Goal: Transaction & Acquisition: Obtain resource

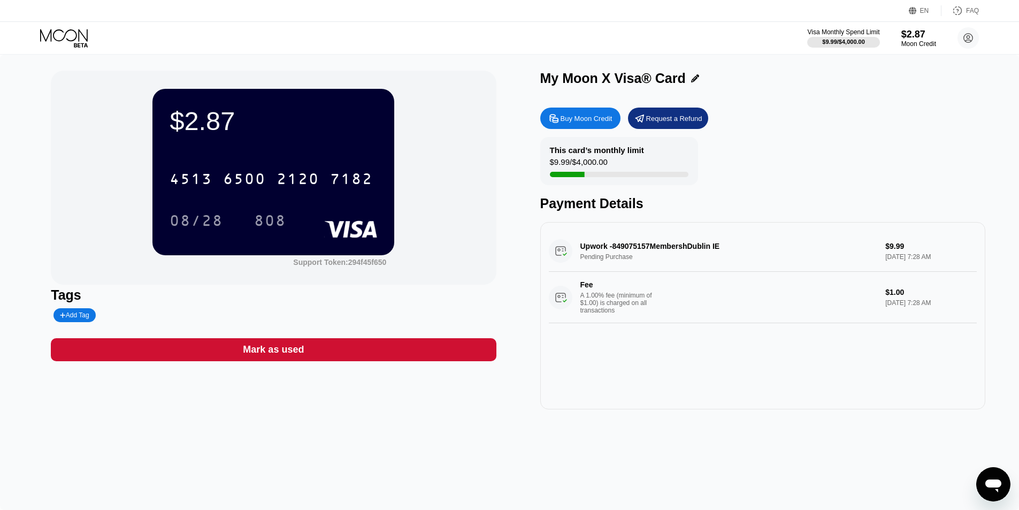
click at [75, 35] on icon at bounding box center [65, 38] width 50 height 19
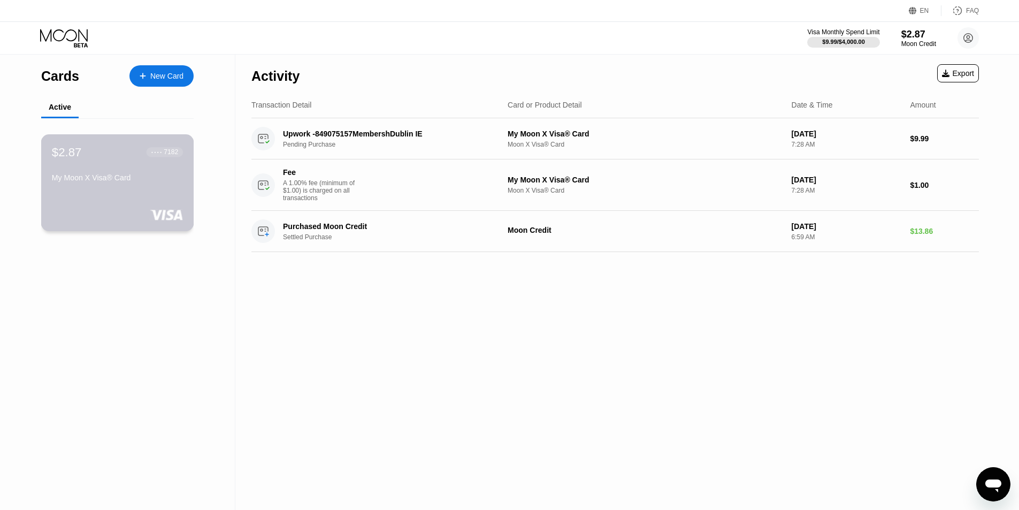
click at [140, 182] on div "My Moon X Visa® Card" at bounding box center [117, 177] width 131 height 9
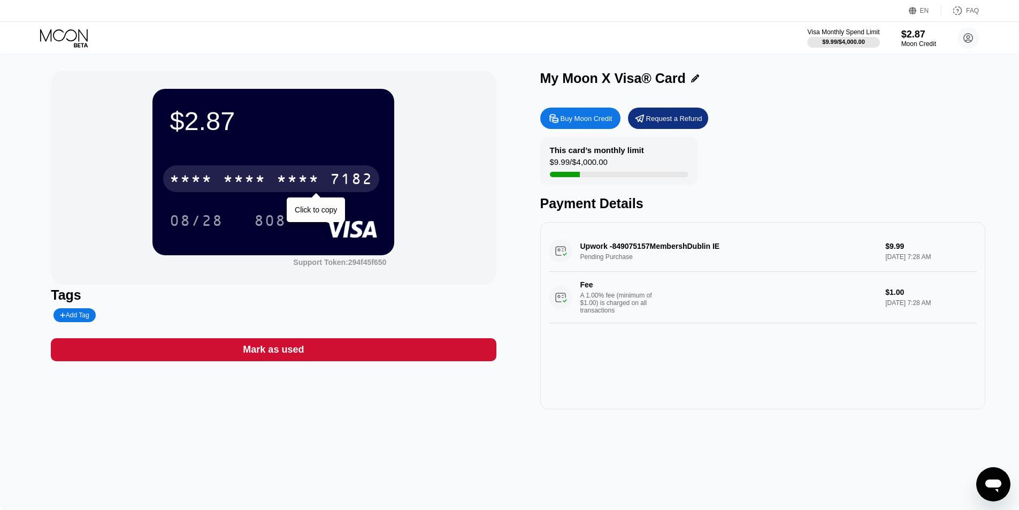
click at [280, 187] on div "* * * *" at bounding box center [297, 180] width 43 height 17
click at [289, 181] on div "2120" at bounding box center [297, 180] width 43 height 17
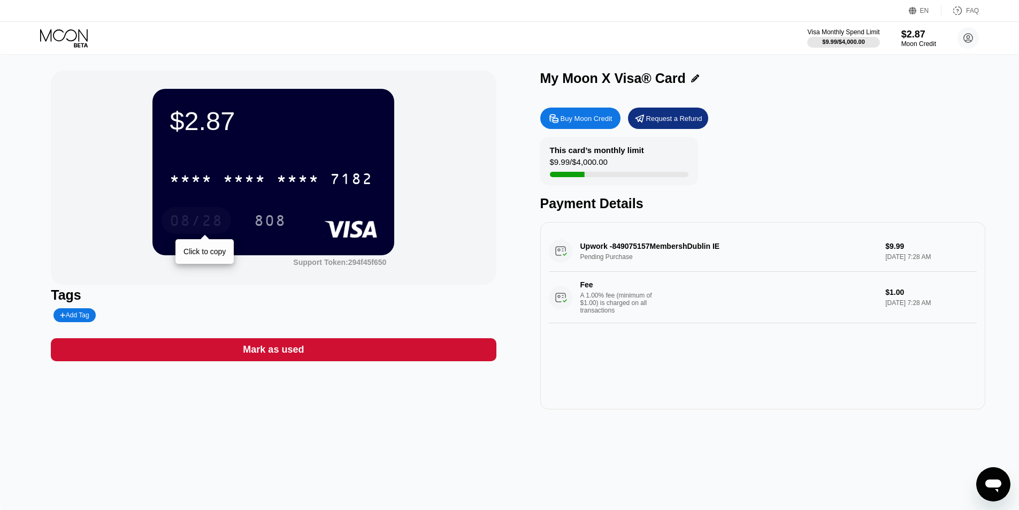
click at [201, 222] on div "08/28" at bounding box center [196, 221] width 53 height 17
drag, startPoint x: 282, startPoint y: 221, endPoint x: 283, endPoint y: 230, distance: 8.7
click at [281, 222] on div "808" at bounding box center [270, 221] width 32 height 17
click at [599, 122] on div "Buy Moon Credit" at bounding box center [586, 118] width 52 height 9
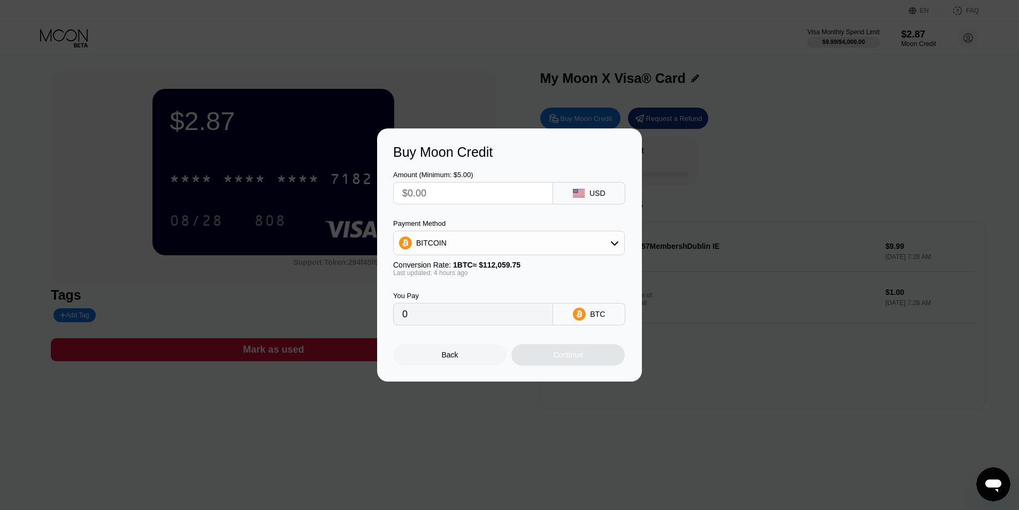
click at [459, 241] on div "BITCOIN" at bounding box center [509, 242] width 230 height 21
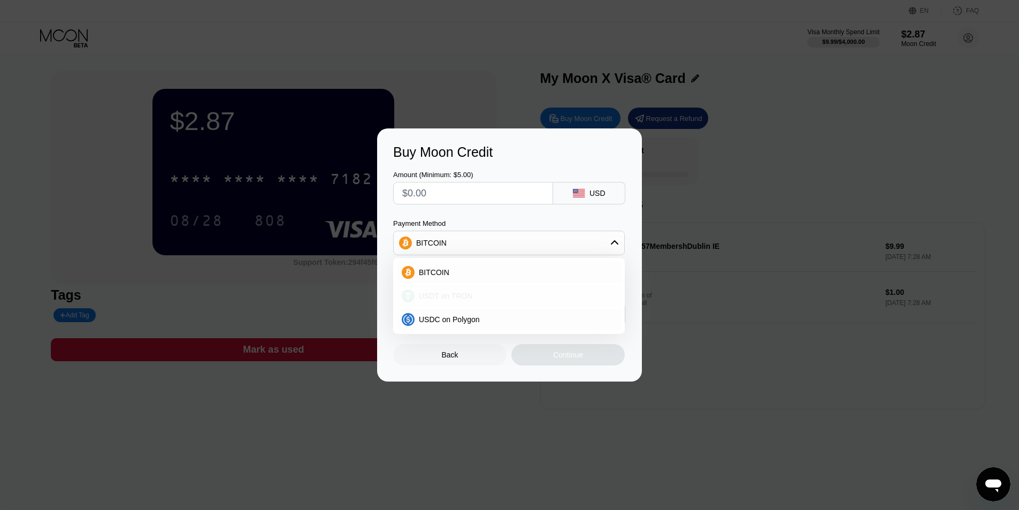
click at [447, 300] on span "USDT on TRON" at bounding box center [446, 295] width 54 height 9
type input "0.00"
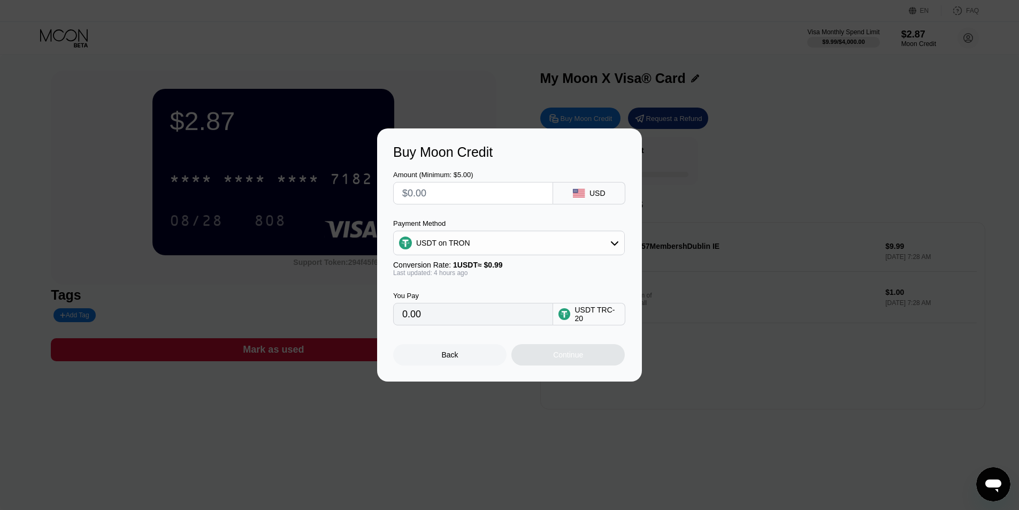
drag, startPoint x: 443, startPoint y: 321, endPoint x: 305, endPoint y: 320, distance: 137.4
click at [305, 320] on div "Buy Moon Credit Amount (Minimum: $5.00) USD Payment Method USDT on TRON Convers…" at bounding box center [509, 254] width 1019 height 253
drag, startPoint x: 471, startPoint y: 190, endPoint x: 198, endPoint y: 191, distance: 273.3
click at [198, 191] on div "Buy Moon Credit Amount (Minimum: $5.00) USD Payment Method USDT on TRON Convers…" at bounding box center [509, 254] width 1019 height 253
type input "$1"
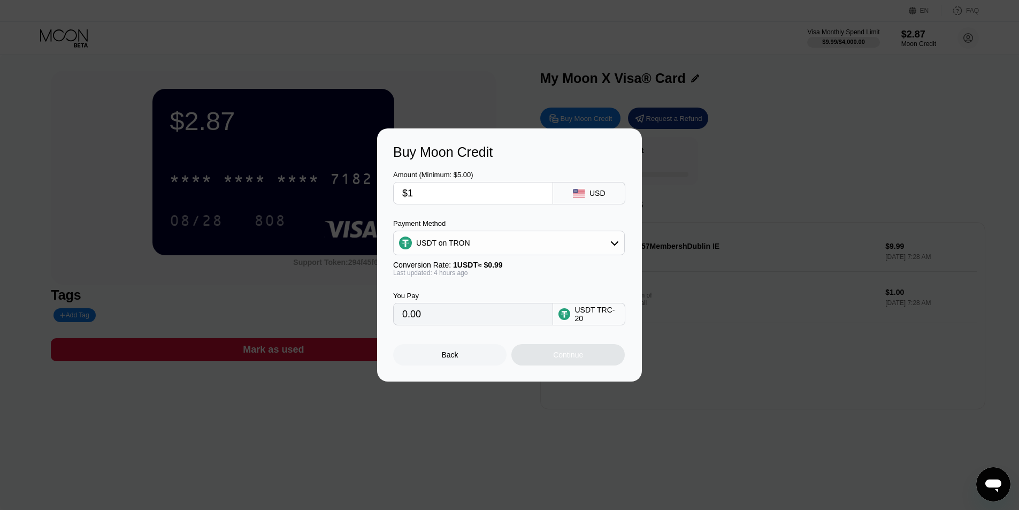
type input "1.01"
type input "$10"
type input "10.10"
type input "$10"
click at [530, 353] on div "Continue" at bounding box center [567, 354] width 113 height 21
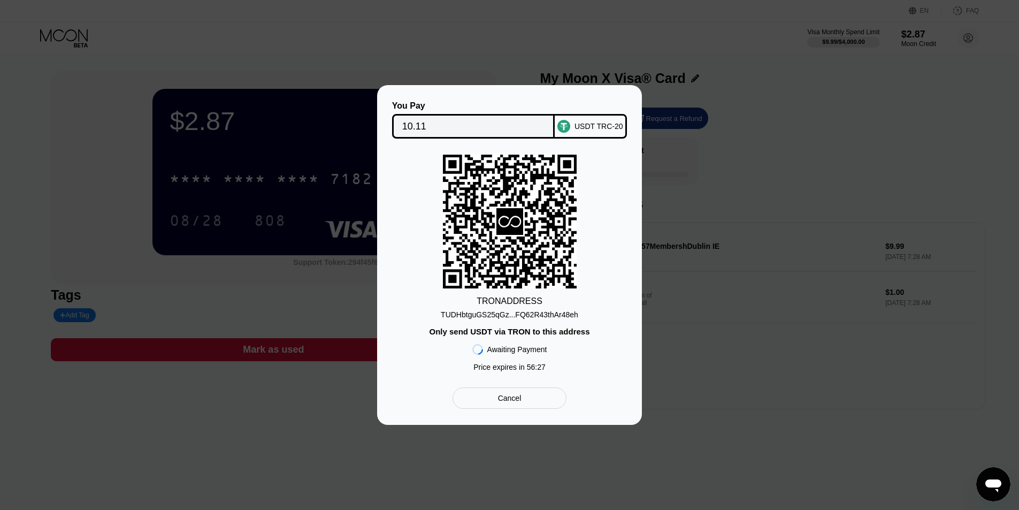
click at [549, 315] on div "TUDHbtguGS25qGz...FQ62R43thAr48eh" at bounding box center [509, 314] width 137 height 9
click at [222, 483] on div at bounding box center [513, 255] width 1027 height 510
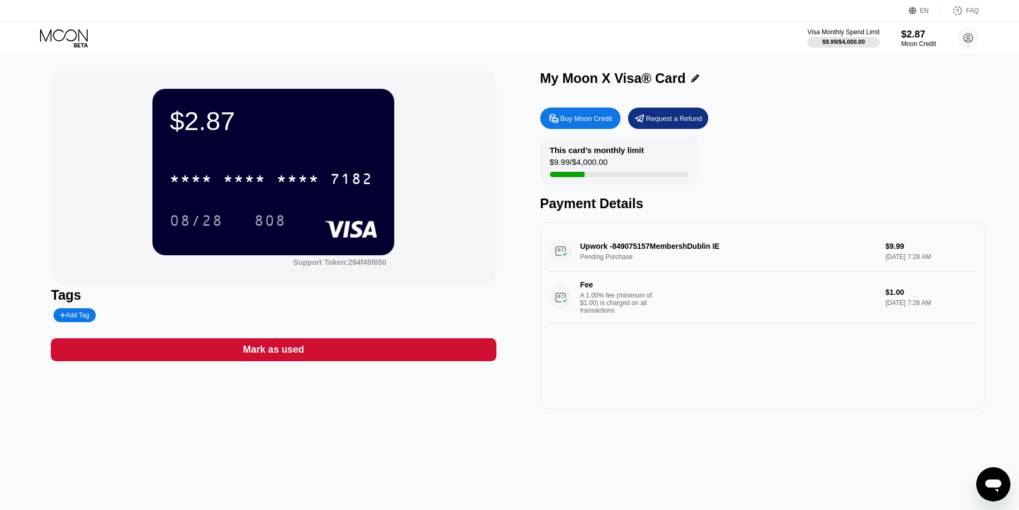
click at [73, 39] on icon at bounding box center [65, 38] width 50 height 19
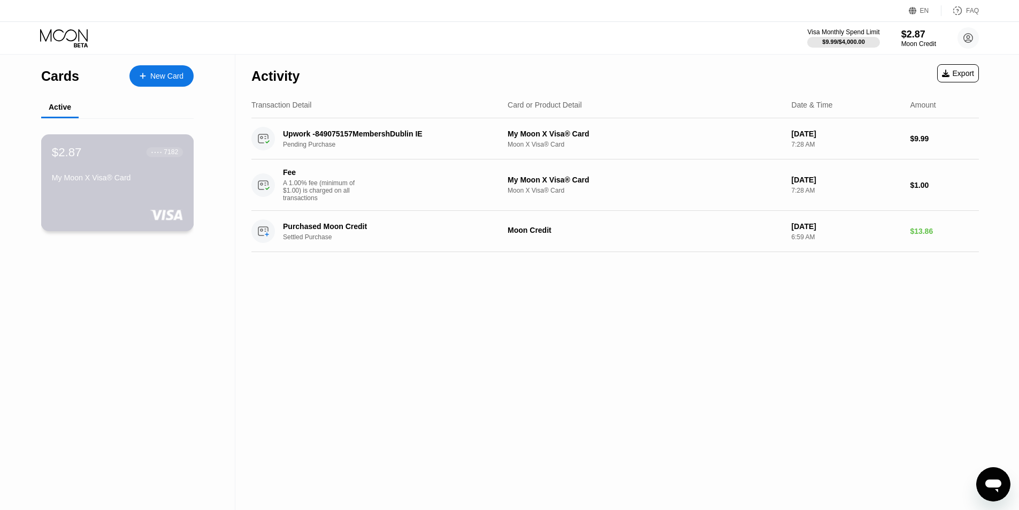
click at [121, 178] on div "My Moon X Visa® Card" at bounding box center [117, 177] width 131 height 9
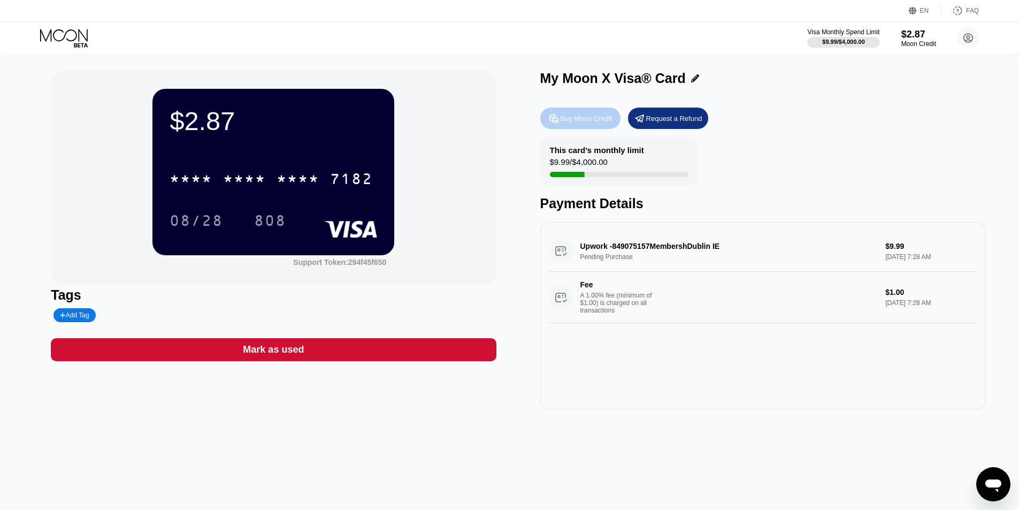
click at [581, 127] on div "Buy Moon Credit" at bounding box center [580, 117] width 80 height 21
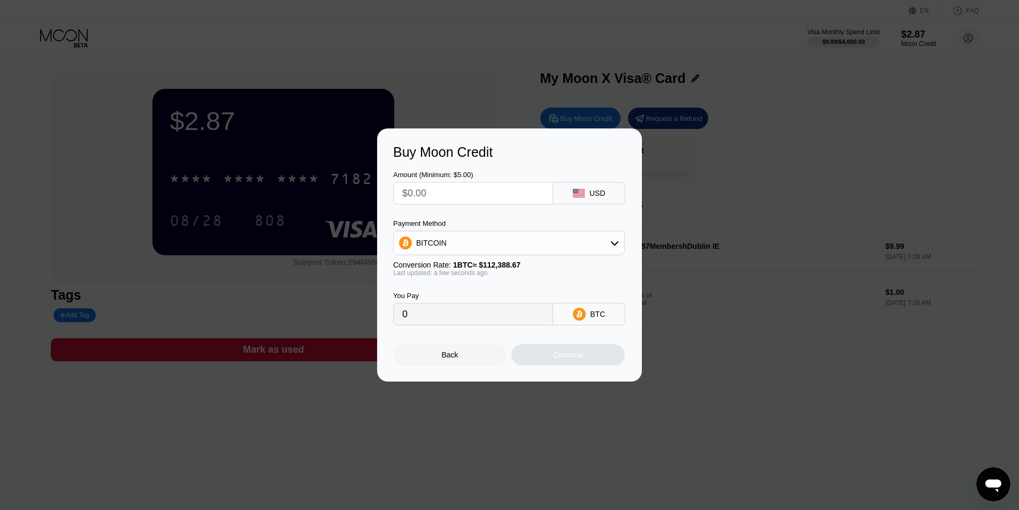
click at [486, 193] on input "text" at bounding box center [473, 192] width 142 height 21
type input "$10"
type input "0.00008898"
type input "$10"
click at [502, 249] on div "BITCOIN" at bounding box center [509, 242] width 230 height 21
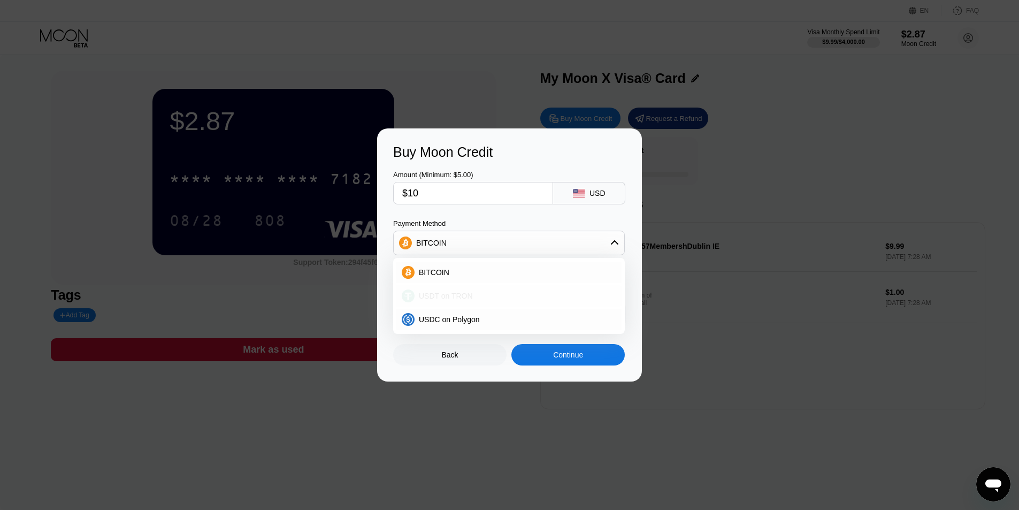
click at [481, 296] on div "USDT on TRON" at bounding box center [515, 295] width 202 height 9
type input "10.10"
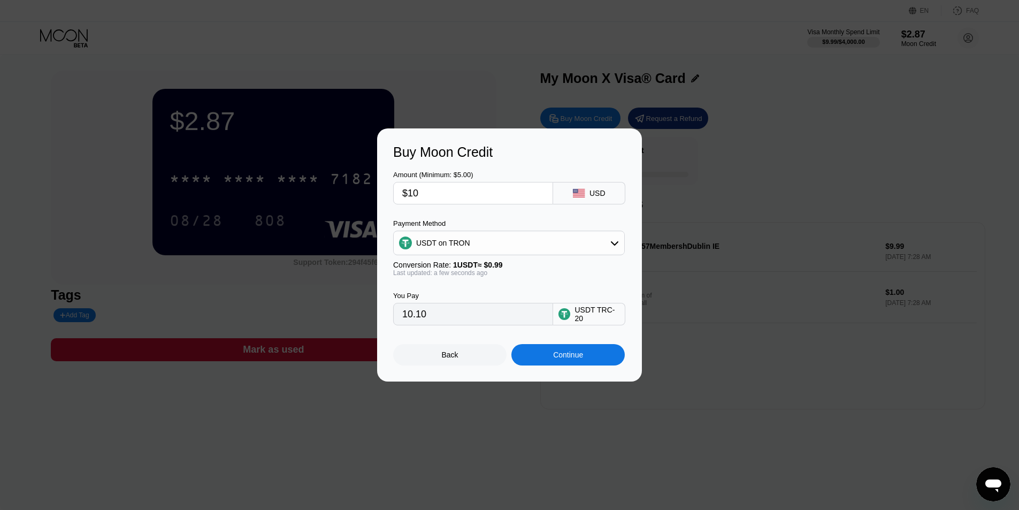
click at [538, 363] on div "Continue" at bounding box center [567, 354] width 113 height 21
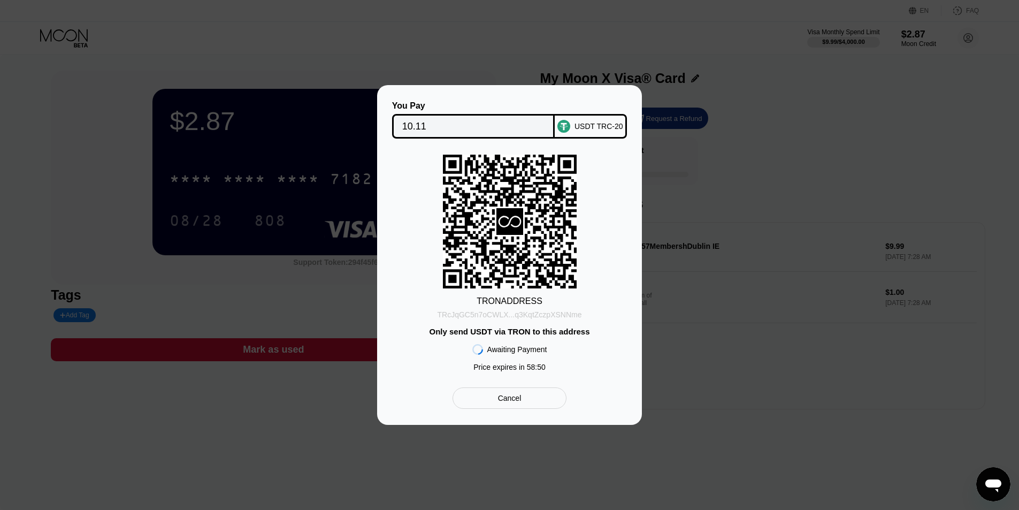
click at [538, 314] on div "TRcJqGC5n7oCWLX...q3KqtZczpXSNNme" at bounding box center [509, 314] width 144 height 9
click at [528, 407] on div "Cancel" at bounding box center [509, 397] width 114 height 21
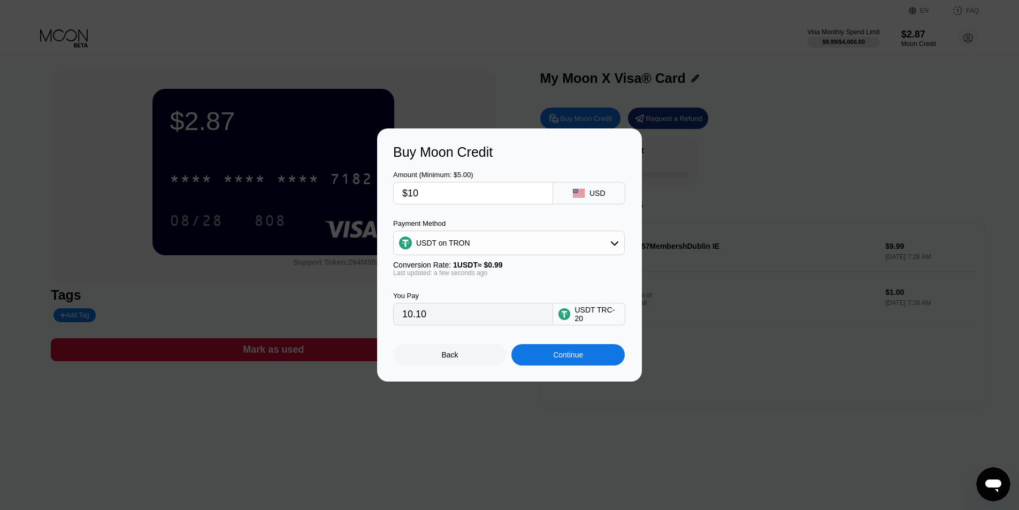
click at [551, 359] on div "Continue" at bounding box center [567, 354] width 113 height 21
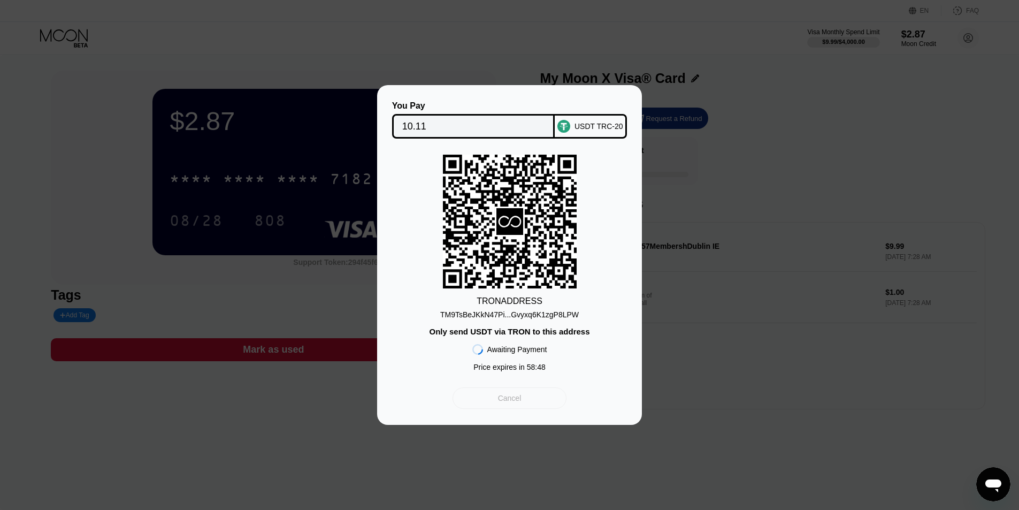
click at [535, 402] on div "Cancel" at bounding box center [509, 397] width 114 height 21
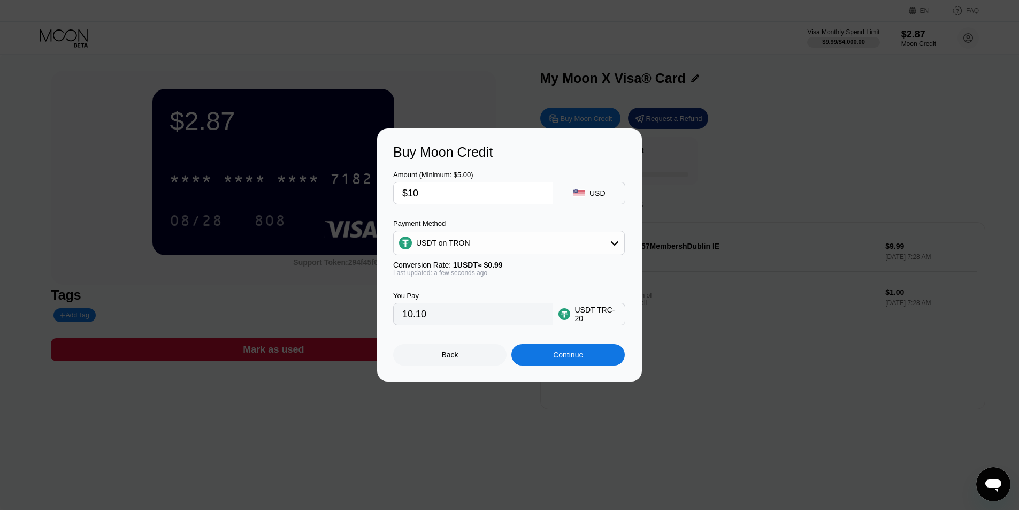
click at [285, 463] on div at bounding box center [513, 255] width 1027 height 510
click at [104, 282] on div "Buy Moon Credit Amount (Minimum: $5.00) $10 USD Payment Method USDT on TRON Con…" at bounding box center [509, 254] width 1019 height 253
click at [462, 360] on div "Back" at bounding box center [449, 354] width 113 height 21
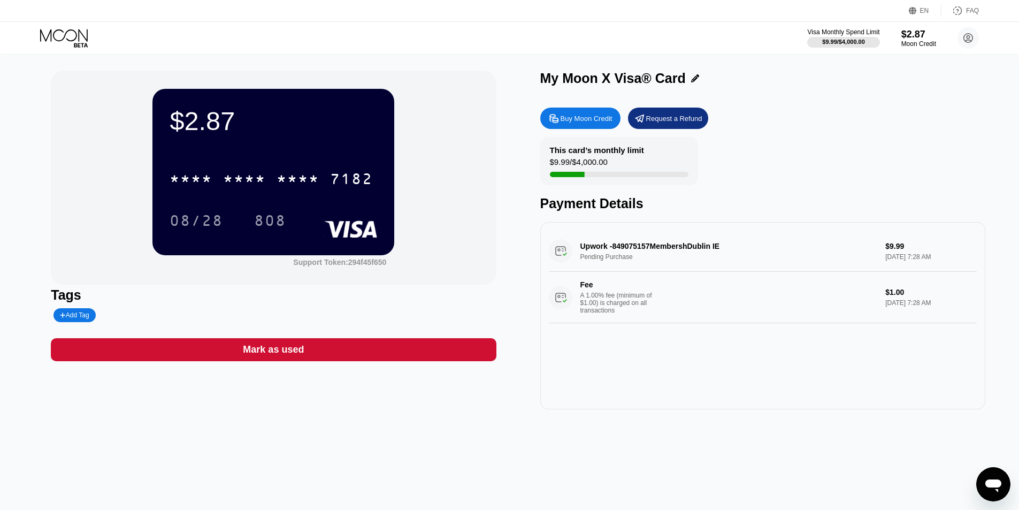
click at [431, 439] on div "$2.87 * * * * * * * * * * * * 7182 08/28 808 Support Token: 294f45f650 Tags Add…" at bounding box center [509, 282] width 1019 height 455
drag, startPoint x: 600, startPoint y: 119, endPoint x: 471, endPoint y: 281, distance: 207.0
click at [471, 281] on div "$2.87 * * * * * * * * * * * * 7182 08/28 808 Support Token: 294f45f650 Tags Add…" at bounding box center [509, 240] width 917 height 339
click at [596, 114] on div "Buy Moon Credit" at bounding box center [580, 117] width 80 height 21
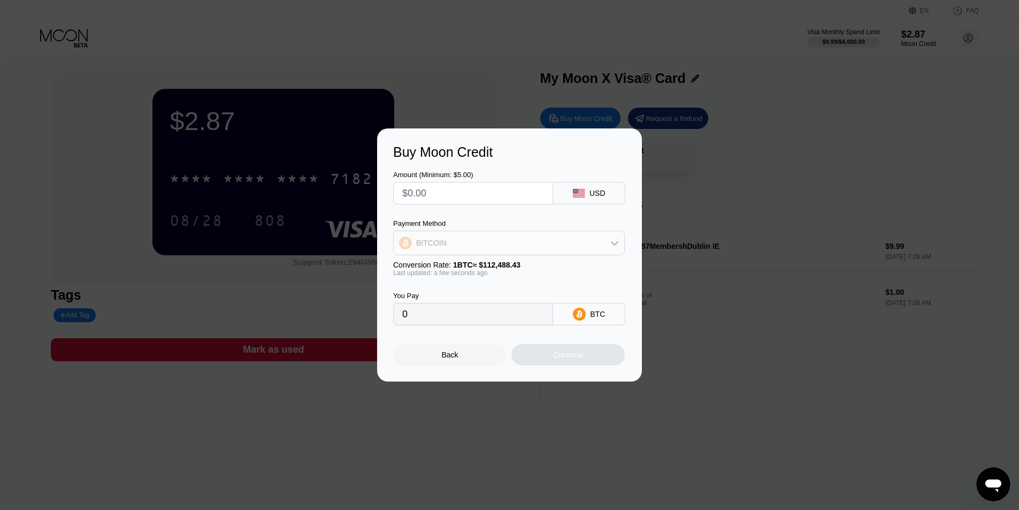
click at [512, 239] on div "BITCOIN" at bounding box center [509, 242] width 230 height 21
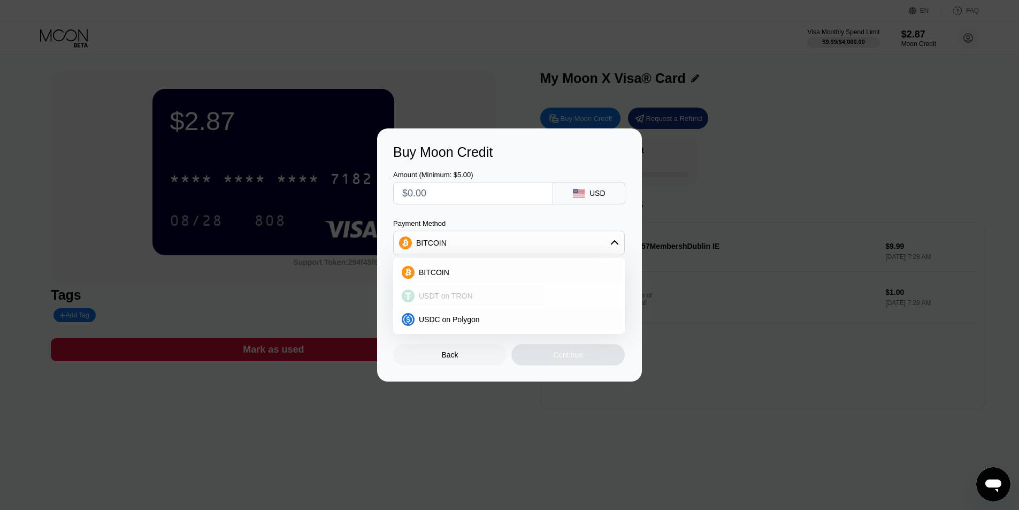
click at [471, 293] on div "USDT on TRON" at bounding box center [515, 295] width 202 height 9
type input "0.00"
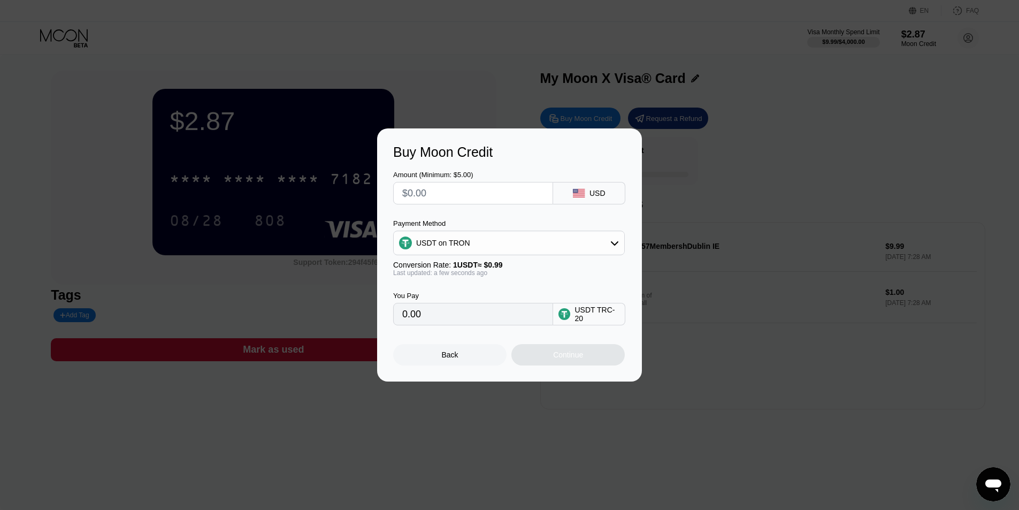
click at [469, 186] on input "text" at bounding box center [473, 192] width 142 height 21
type input "$1"
type input "1.01"
type input "$11"
type input "11.11"
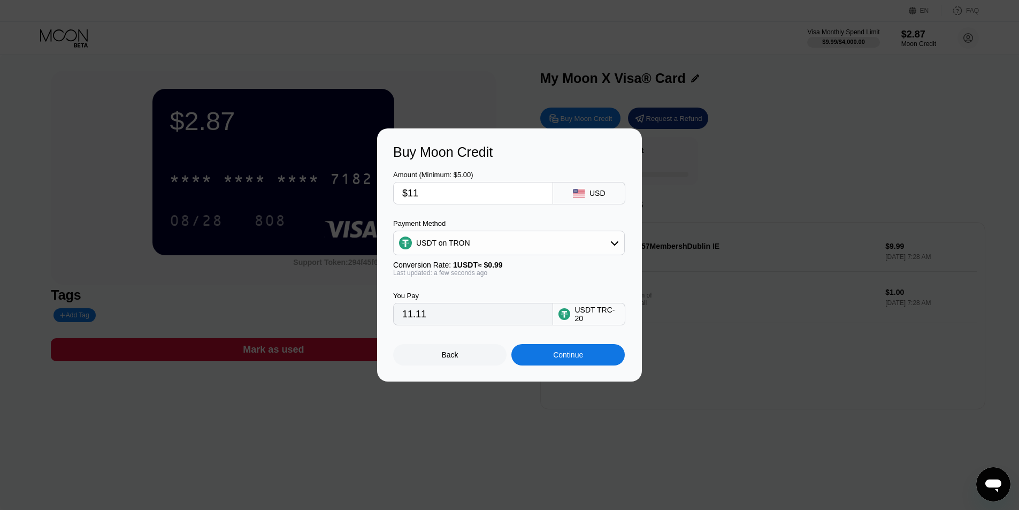
type input "$11"
click at [570, 364] on div "Continue" at bounding box center [567, 354] width 113 height 21
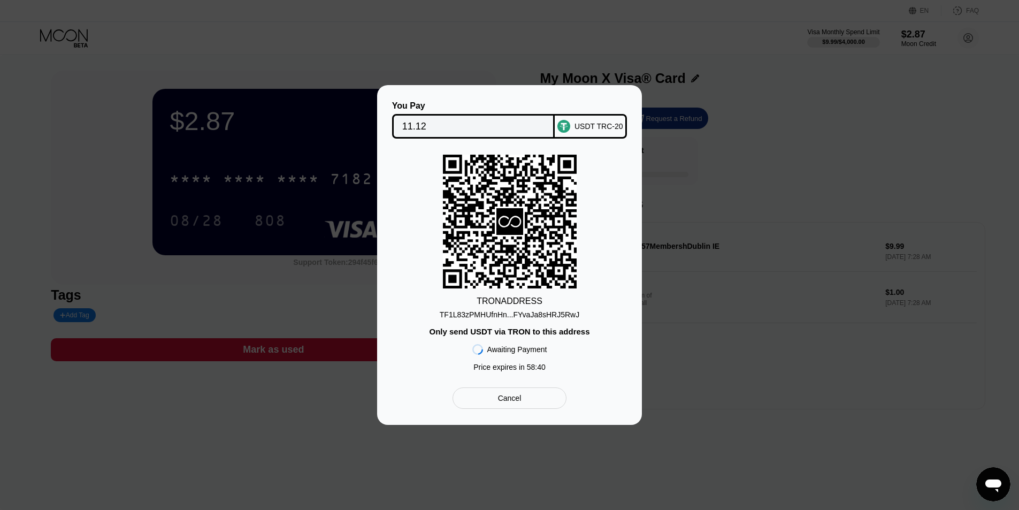
click at [527, 315] on div "TF1L83zPMHUfnHn...FYvaJa8sHRJ5RwJ" at bounding box center [510, 314] width 140 height 9
drag, startPoint x: 508, startPoint y: 403, endPoint x: 500, endPoint y: 400, distance: 8.0
click at [500, 400] on div "Cancel" at bounding box center [510, 398] width 24 height 10
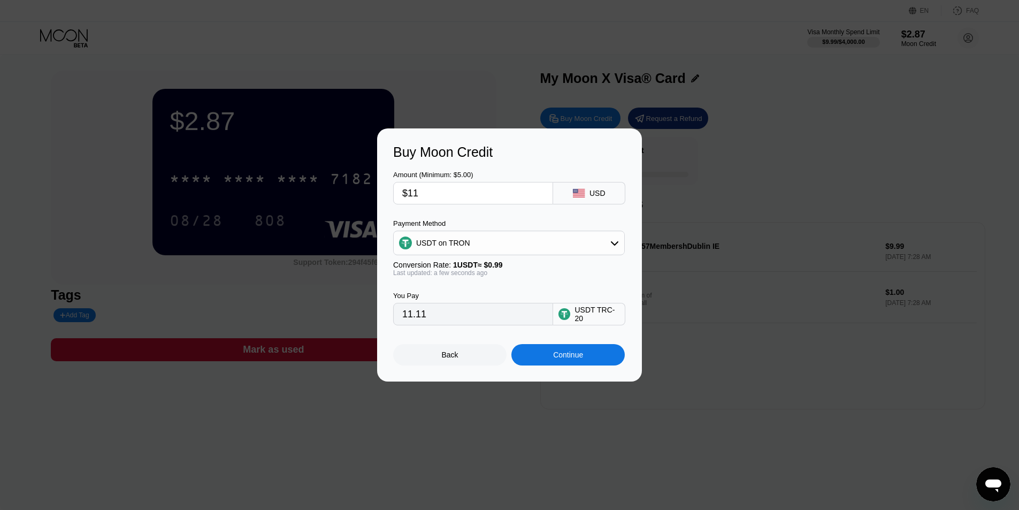
click at [561, 356] on div "Continue" at bounding box center [568, 354] width 30 height 9
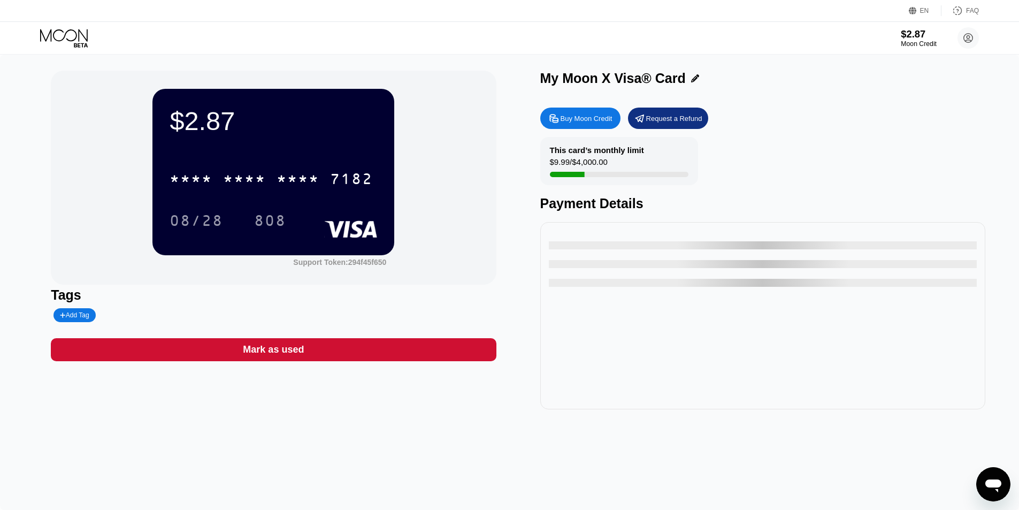
click at [917, 42] on div "Moon Credit" at bounding box center [919, 43] width 36 height 7
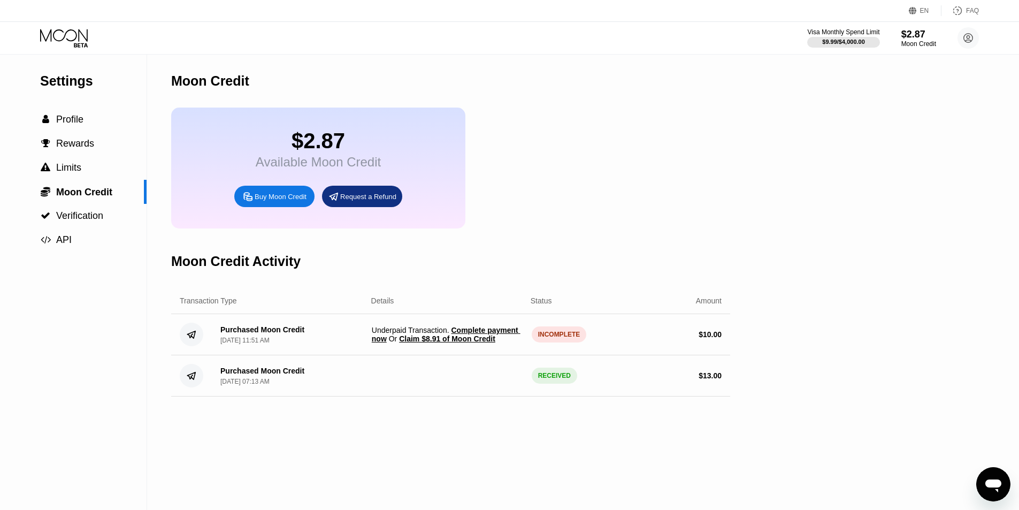
click at [457, 343] on span "Claim $8.91 of Moon Credit" at bounding box center [447, 338] width 96 height 9
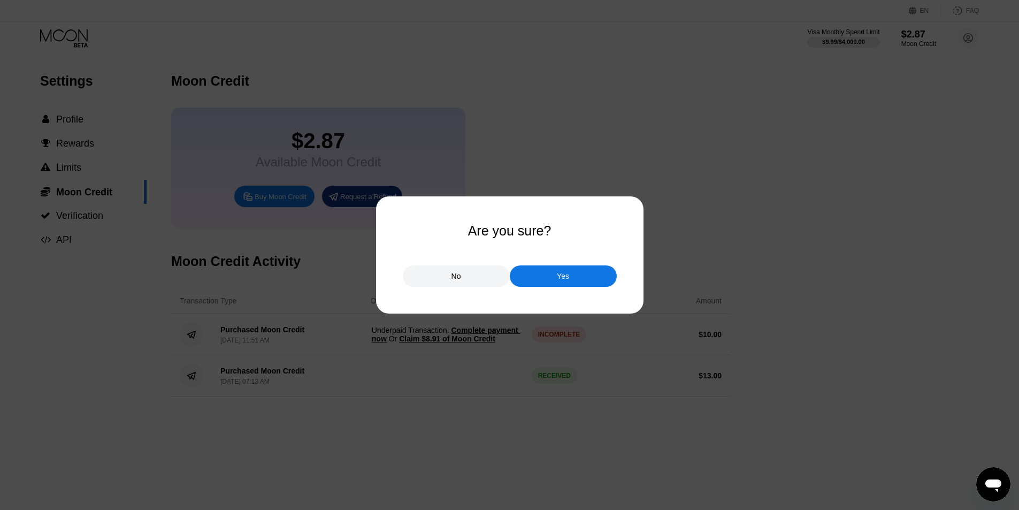
click at [910, 187] on div at bounding box center [513, 255] width 1027 height 510
click at [544, 273] on div "Yes" at bounding box center [563, 275] width 107 height 21
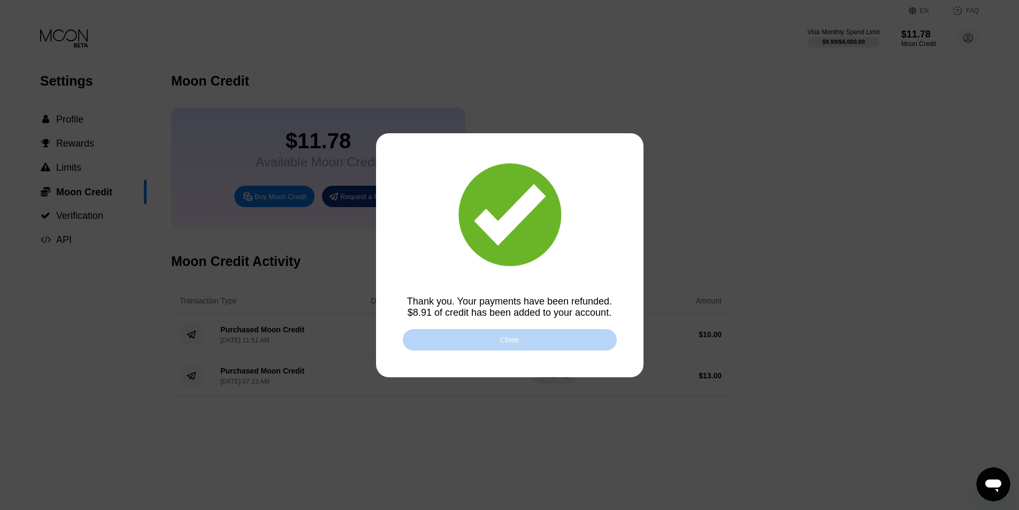
click at [465, 342] on div "Close" at bounding box center [510, 339] width 214 height 21
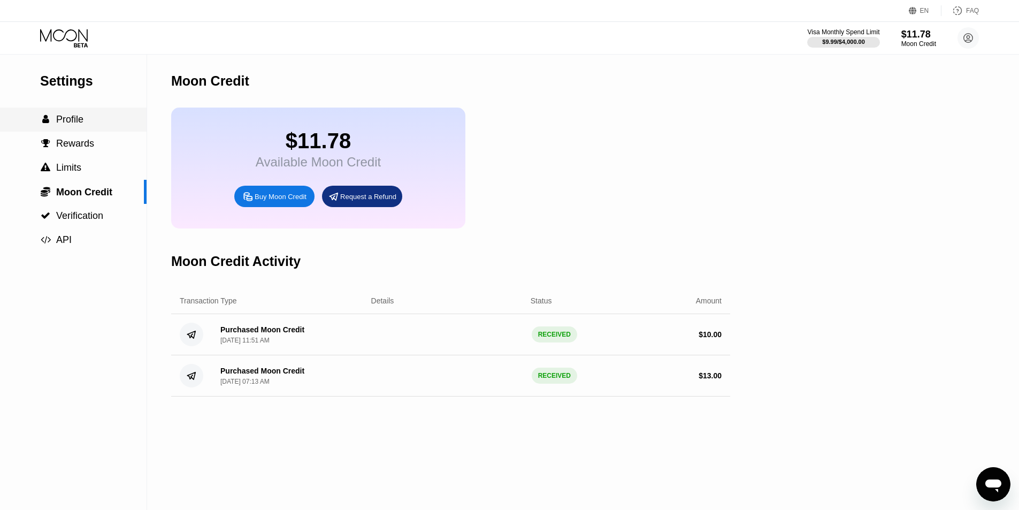
click at [63, 120] on span "Profile" at bounding box center [69, 119] width 27 height 11
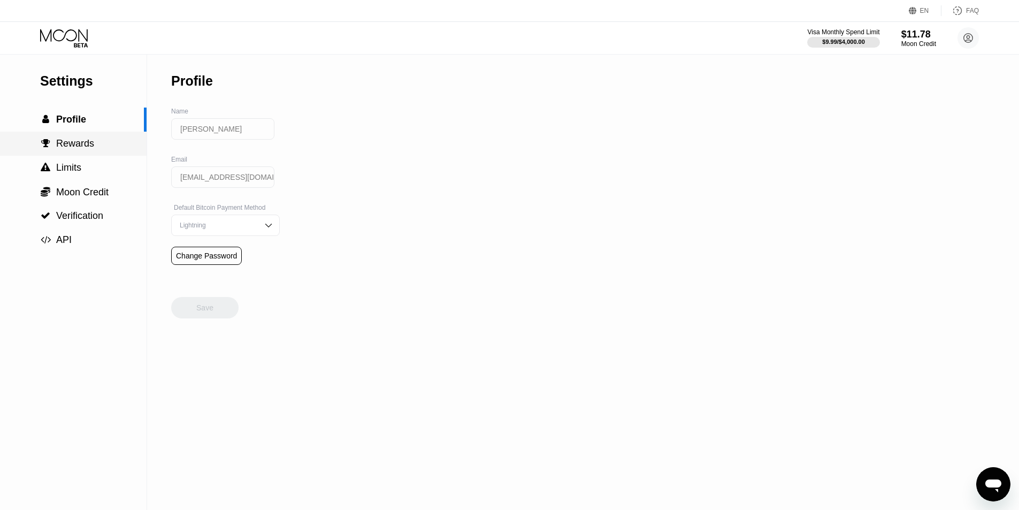
click at [67, 143] on span "Rewards" at bounding box center [75, 143] width 38 height 11
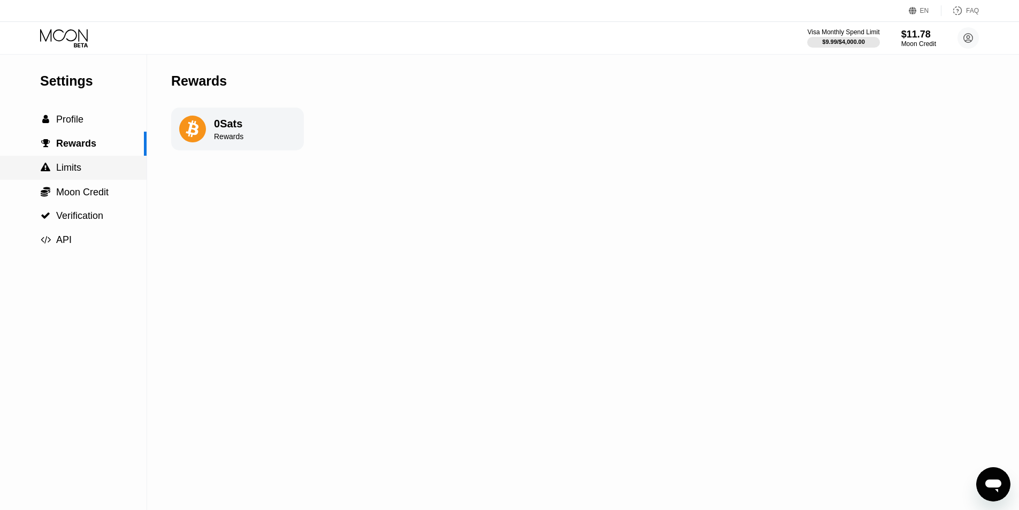
click at [68, 163] on div " Limits" at bounding box center [73, 168] width 147 height 24
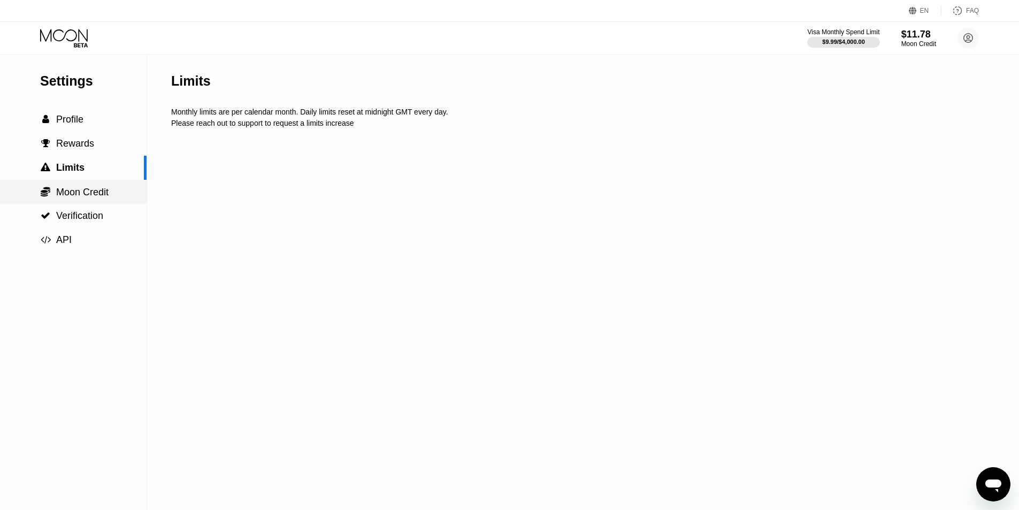
click at [72, 195] on span "Moon Credit" at bounding box center [82, 192] width 52 height 11
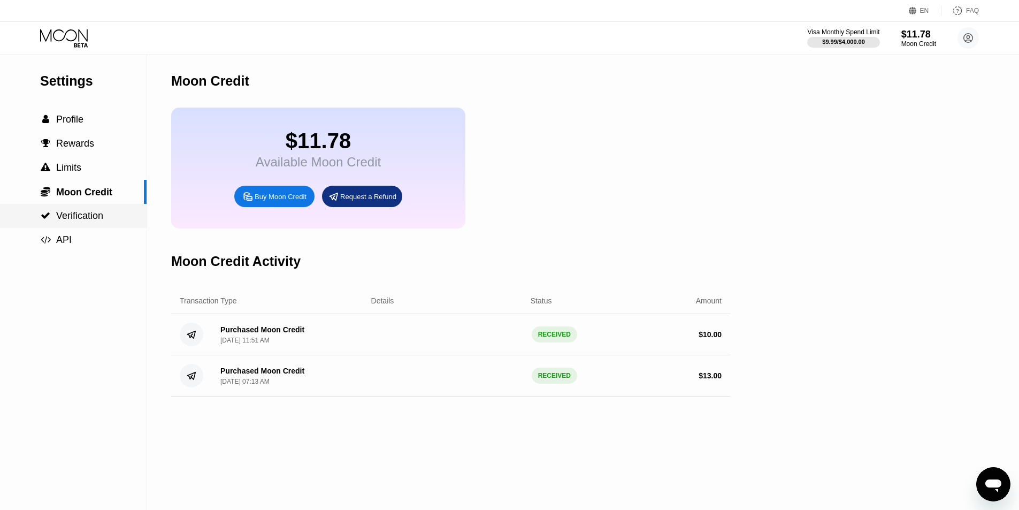
click at [71, 214] on span "Verification" at bounding box center [79, 215] width 47 height 11
